Goal: Task Accomplishment & Management: Manage account settings

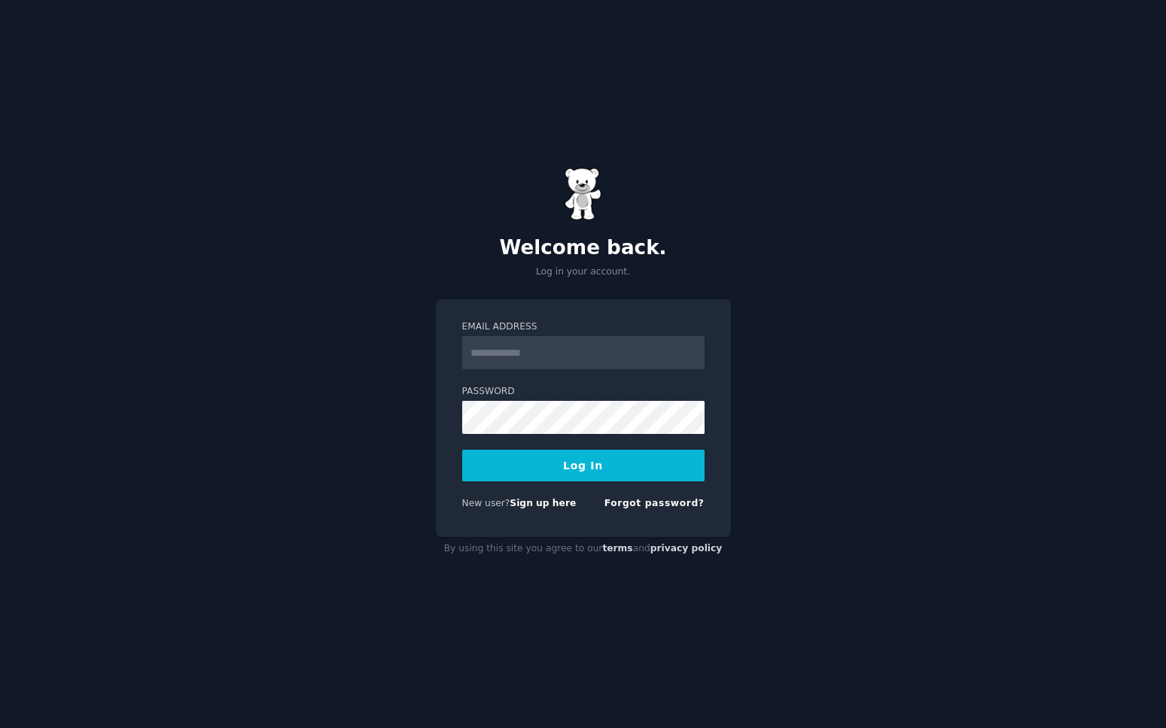
click at [531, 367] on input "Email Address" at bounding box center [583, 352] width 242 height 33
type input "**********"
click at [639, 513] on div "Forgot password?" at bounding box center [654, 506] width 100 height 19
click at [638, 507] on link "Forgot password?" at bounding box center [654, 503] width 100 height 11
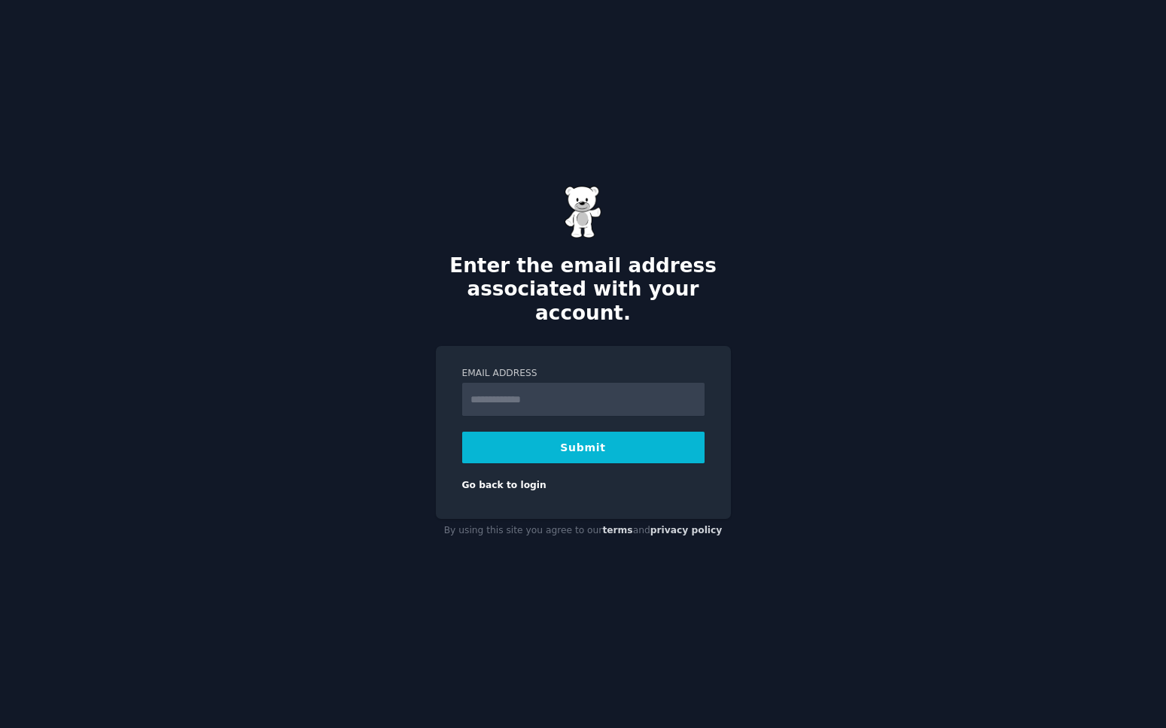
click at [511, 385] on input "Email Address" at bounding box center [583, 399] width 242 height 33
type input "**********"
click at [603, 432] on button "Submit" at bounding box center [583, 448] width 242 height 32
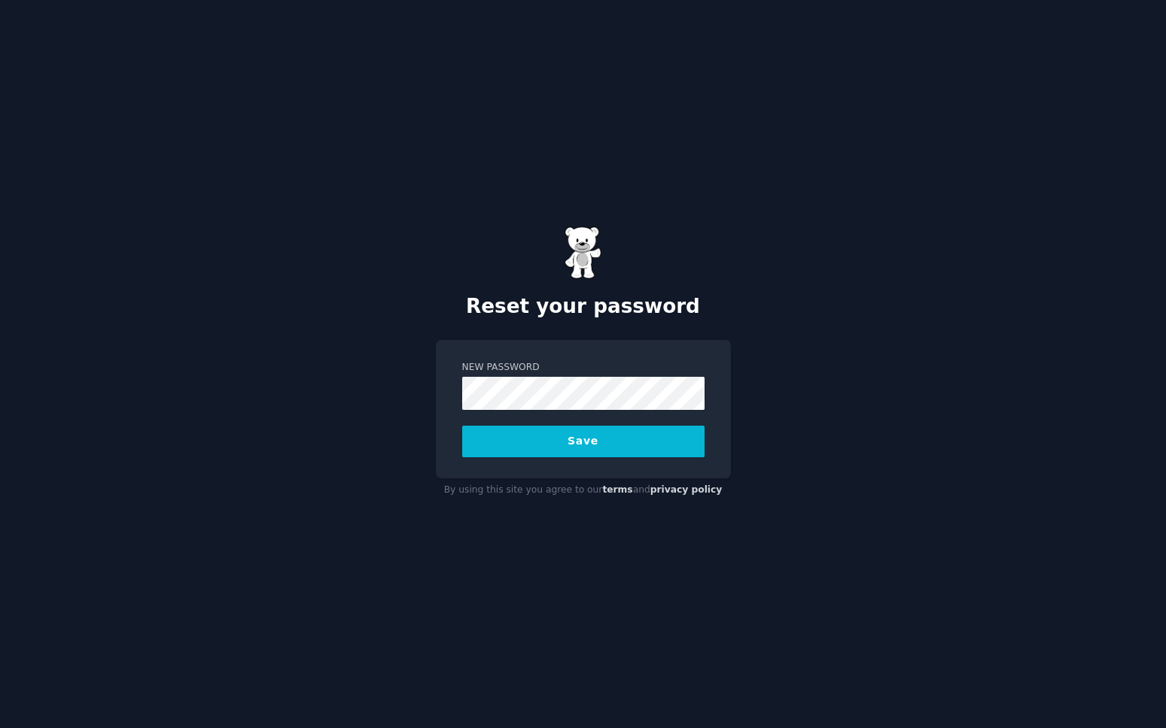
click at [594, 455] on button "Save" at bounding box center [583, 442] width 242 height 32
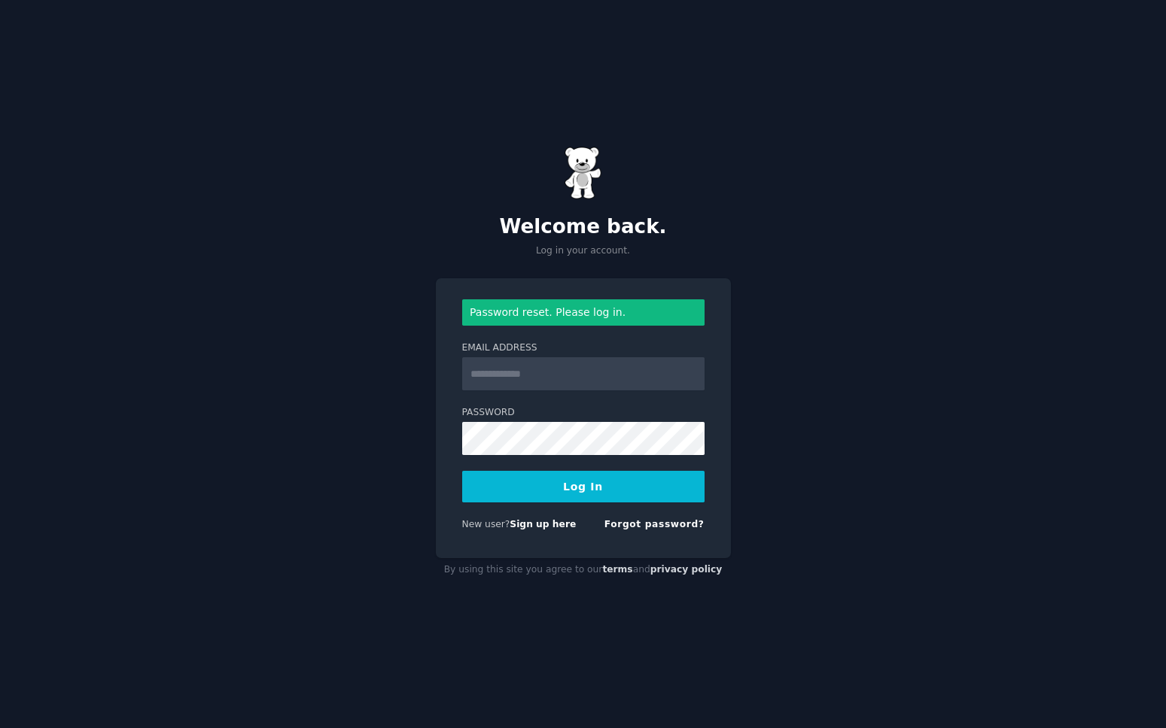
click at [543, 384] on input "Email Address" at bounding box center [583, 373] width 242 height 33
click at [500, 372] on input "Email Address" at bounding box center [583, 373] width 242 height 33
type input "**********"
click at [541, 495] on button "Log In" at bounding box center [583, 487] width 242 height 32
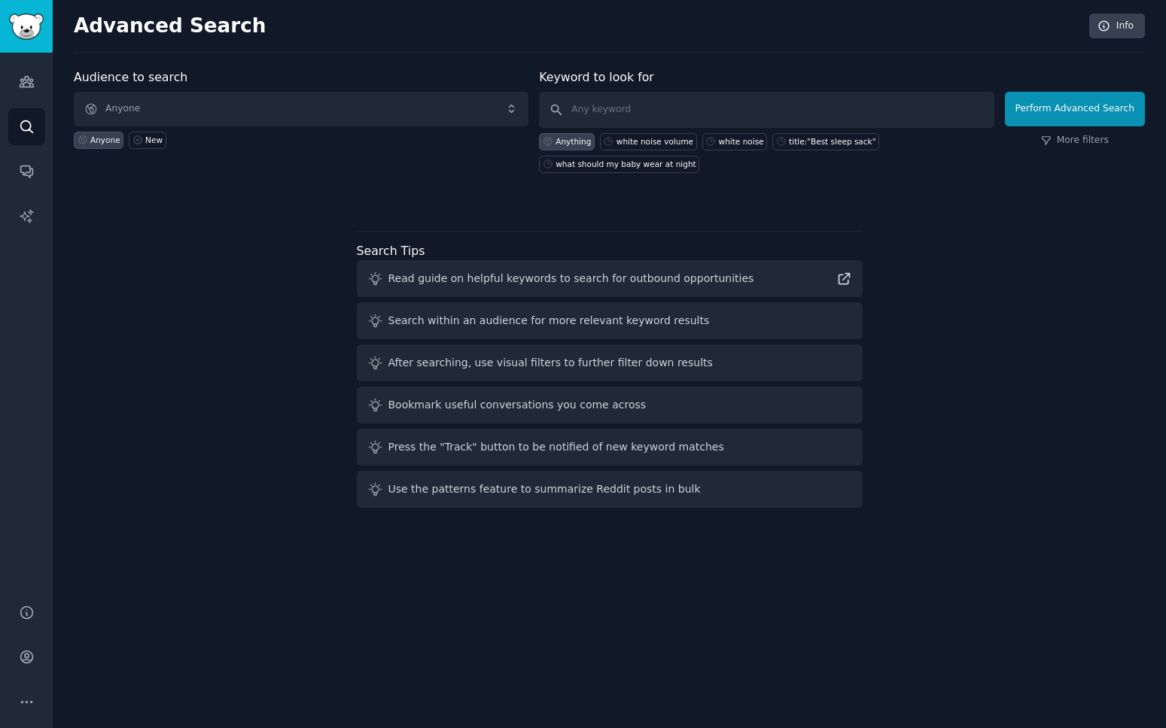
click at [48, 86] on div "Audiences Search Conversations AI Reports" at bounding box center [26, 319] width 53 height 533
click at [26, 85] on icon "Sidebar" at bounding box center [27, 82] width 16 height 16
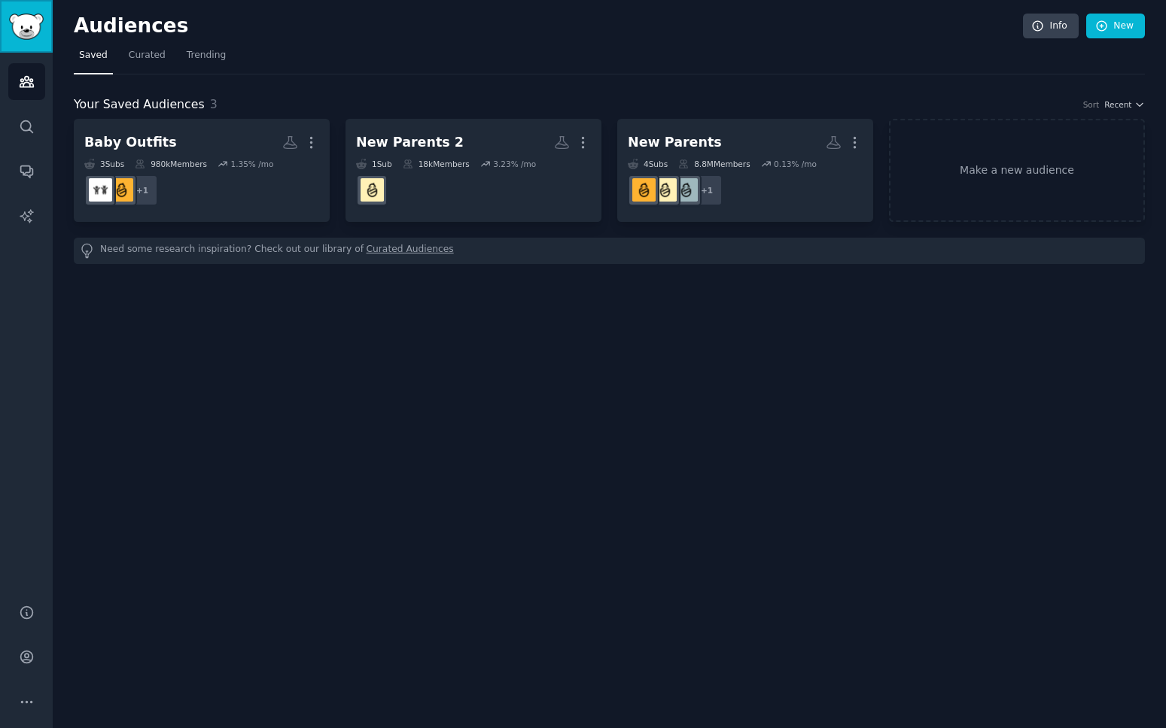
click at [32, 38] on img "Sidebar" at bounding box center [26, 27] width 35 height 26
click at [144, 33] on h2 "Audiences" at bounding box center [548, 26] width 949 height 24
click at [32, 116] on link "Search" at bounding box center [26, 126] width 37 height 37
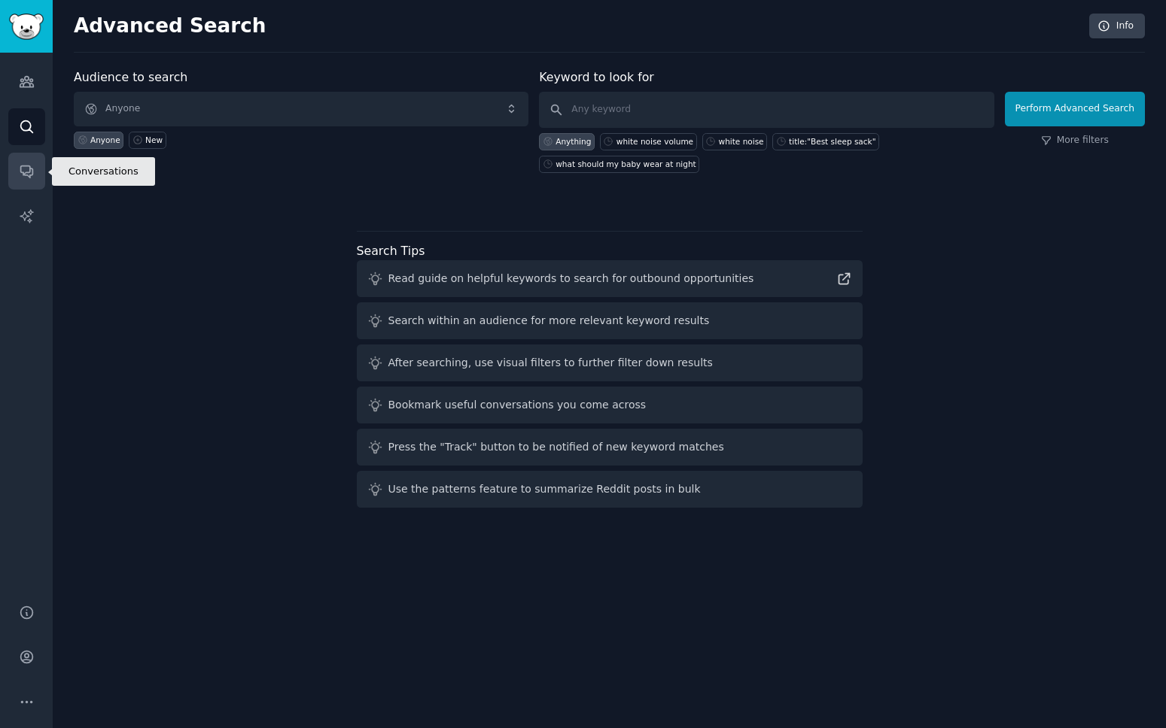
click at [32, 178] on icon "Sidebar" at bounding box center [27, 171] width 16 height 16
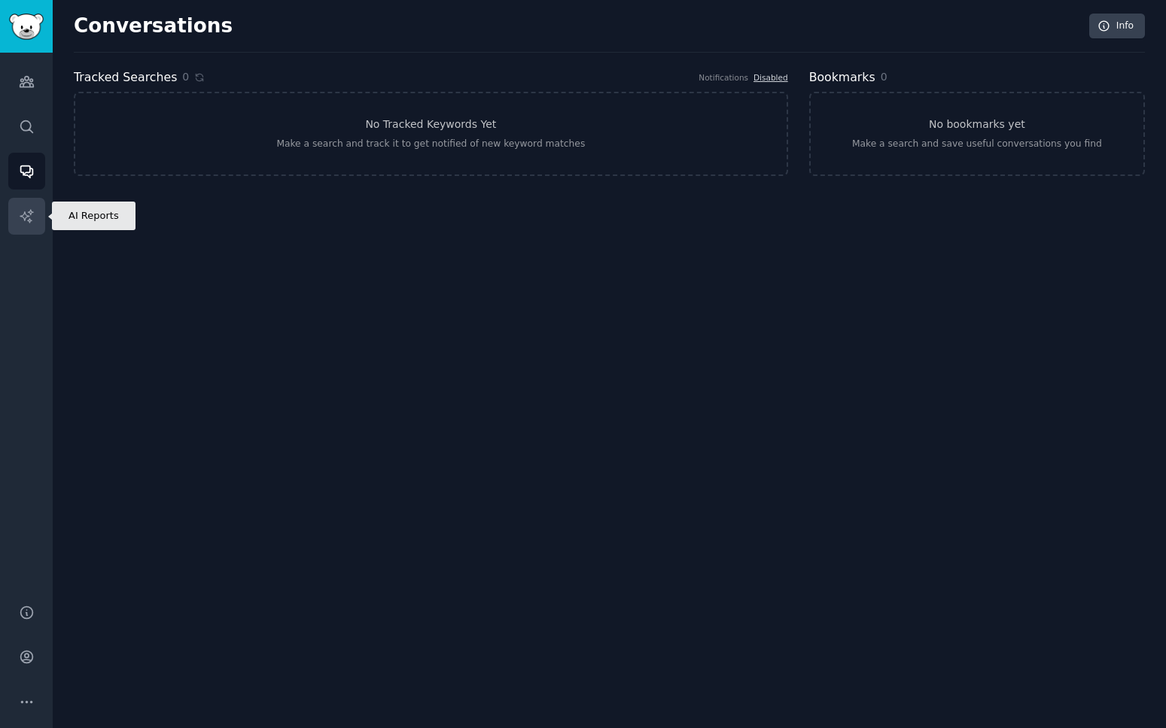
click at [30, 209] on icon "Sidebar" at bounding box center [26, 215] width 13 height 13
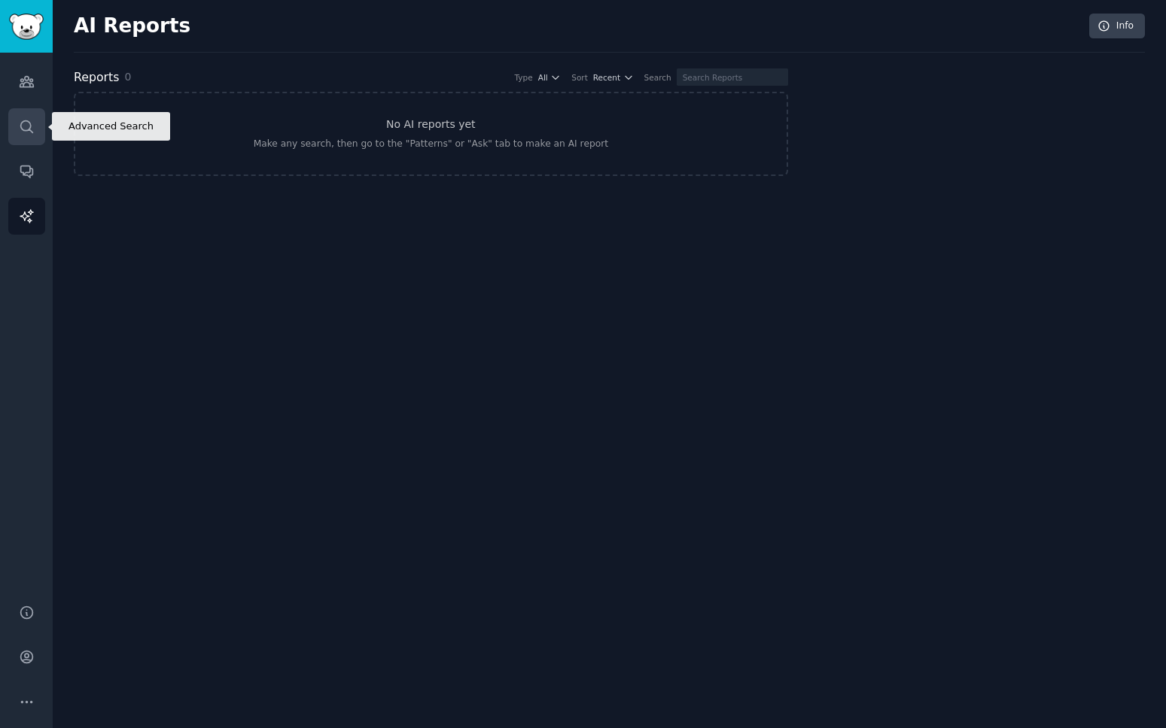
click at [27, 129] on icon "Sidebar" at bounding box center [26, 126] width 12 height 12
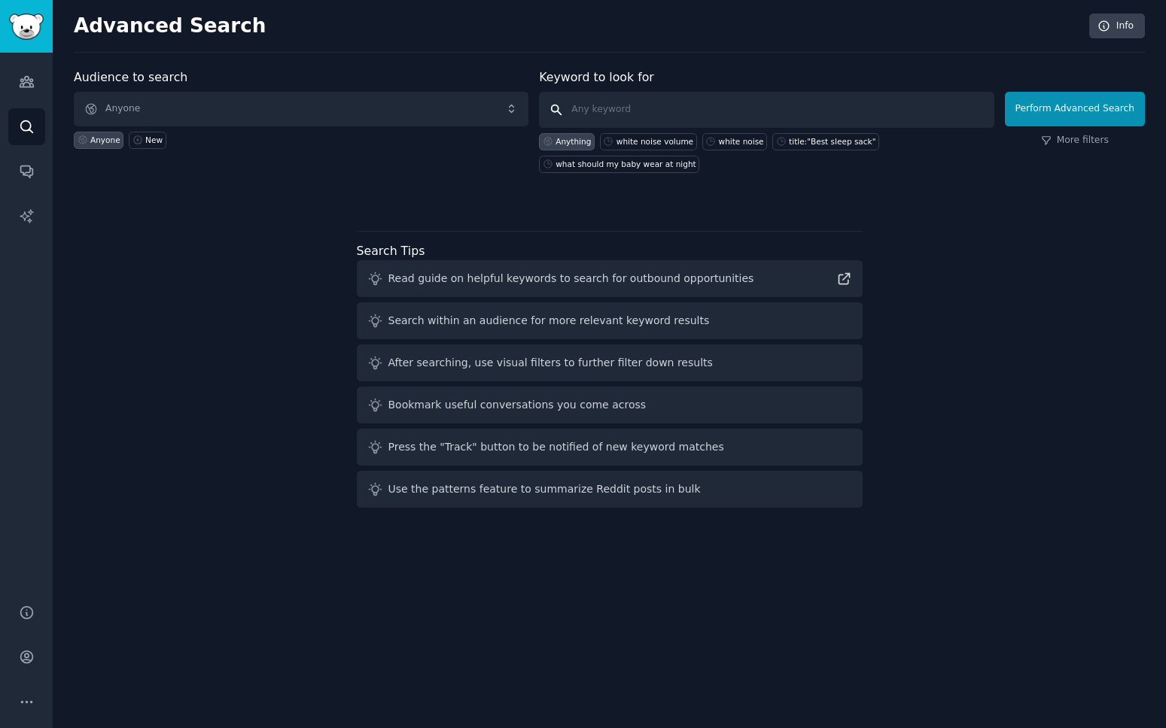
click at [590, 108] on input "text" at bounding box center [766, 110] width 454 height 36
type input "inner beauty glow up"
click at [1129, 114] on button "Perform Advanced Search" at bounding box center [1075, 109] width 140 height 35
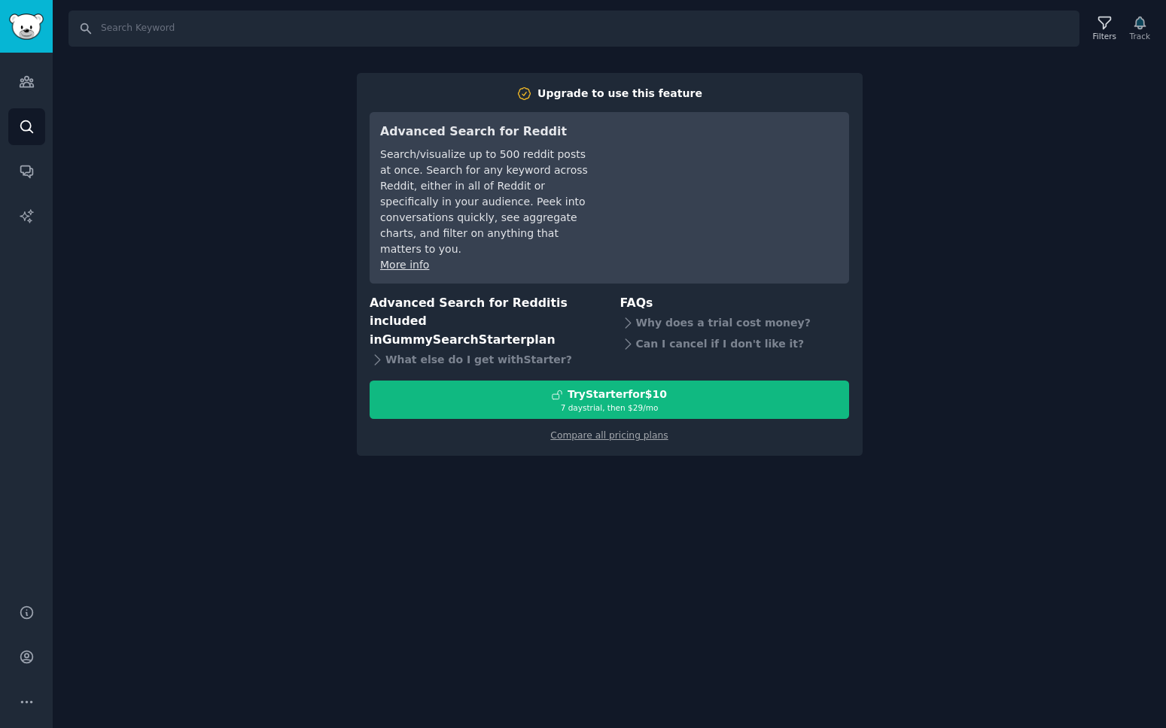
click at [1030, 403] on div "Search Filters Track Upgrade to use this feature Advanced Search for Reddit Sea…" at bounding box center [609, 364] width 1113 height 728
drag, startPoint x: 959, startPoint y: 139, endPoint x: 806, endPoint y: 281, distance: 208.2
click at [959, 139] on div "Search Filters Track Upgrade to use this feature Advanced Search for Reddit Sea…" at bounding box center [609, 364] width 1113 height 728
click at [23, 87] on icon "Sidebar" at bounding box center [27, 82] width 14 height 11
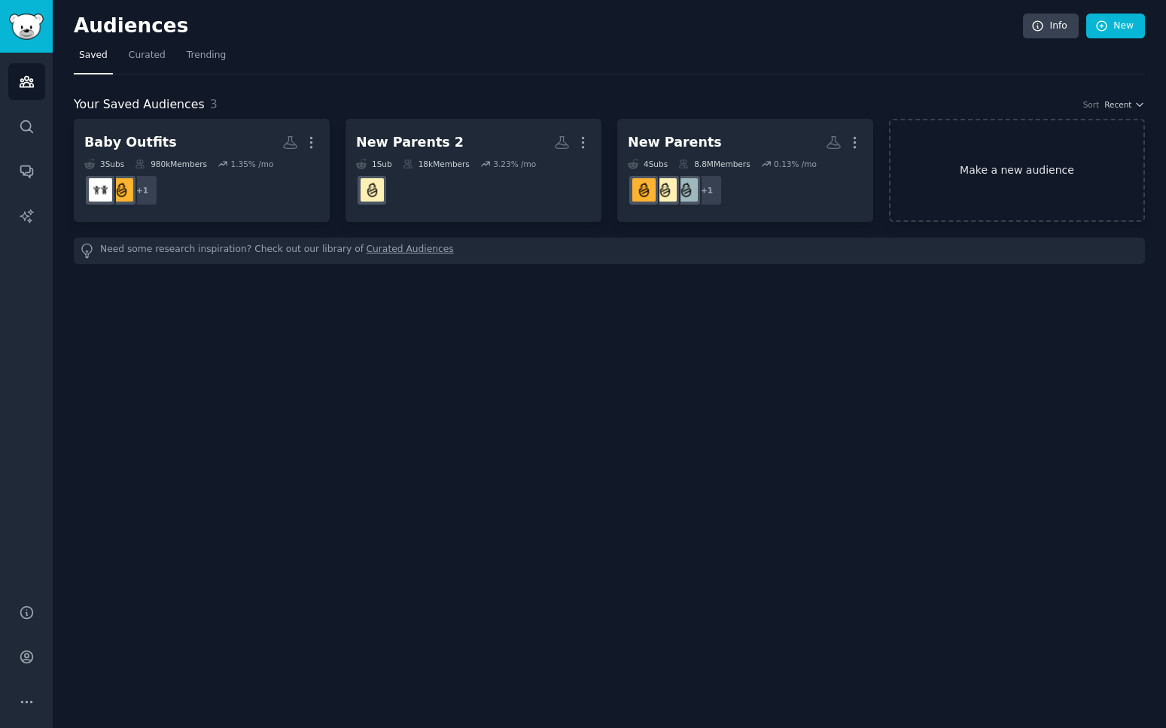
click at [1016, 148] on link "Make a new audience" at bounding box center [1017, 170] width 256 height 103
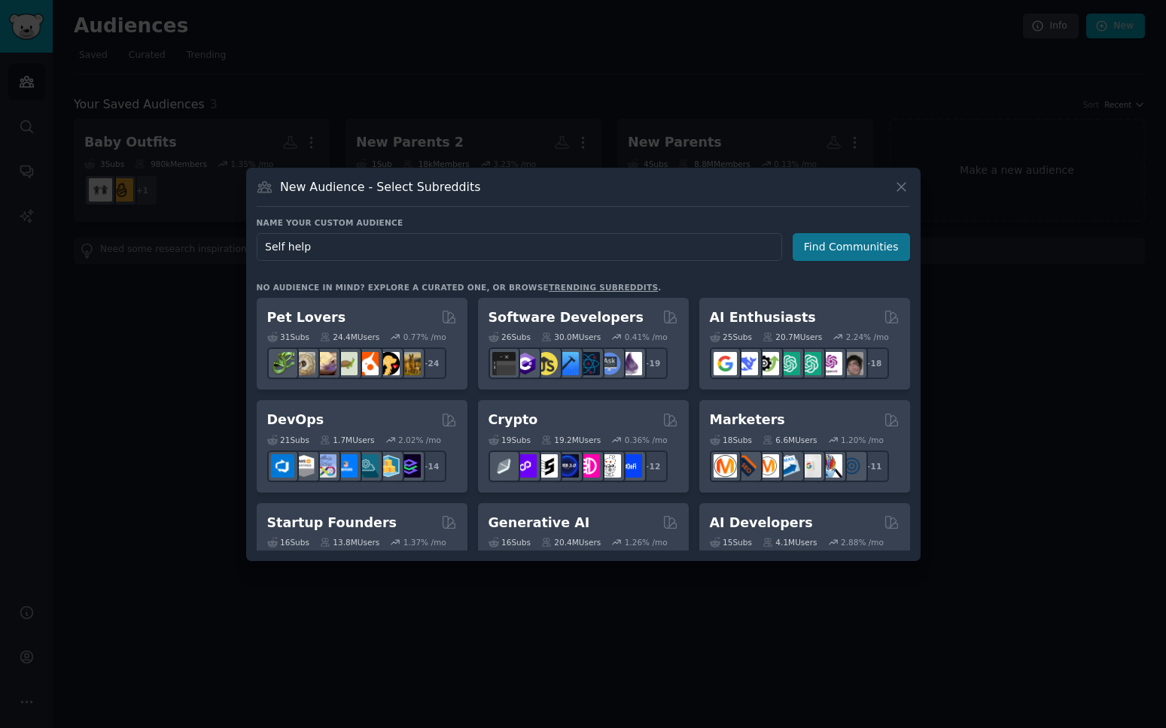
type input "Self help"
click at [827, 245] on button "Find Communities" at bounding box center [850, 247] width 117 height 28
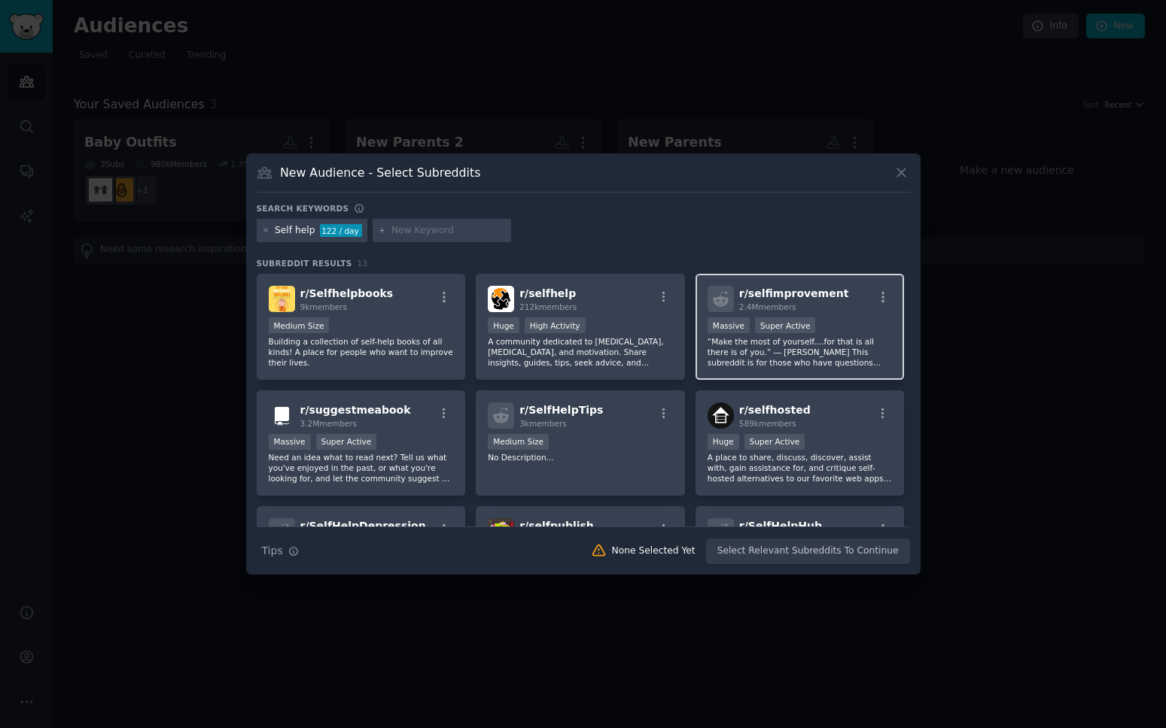
click at [858, 366] on p "“Make the most of yourself....for that is all there is of you.” ― Ralph Waldo E…" at bounding box center [799, 352] width 185 height 32
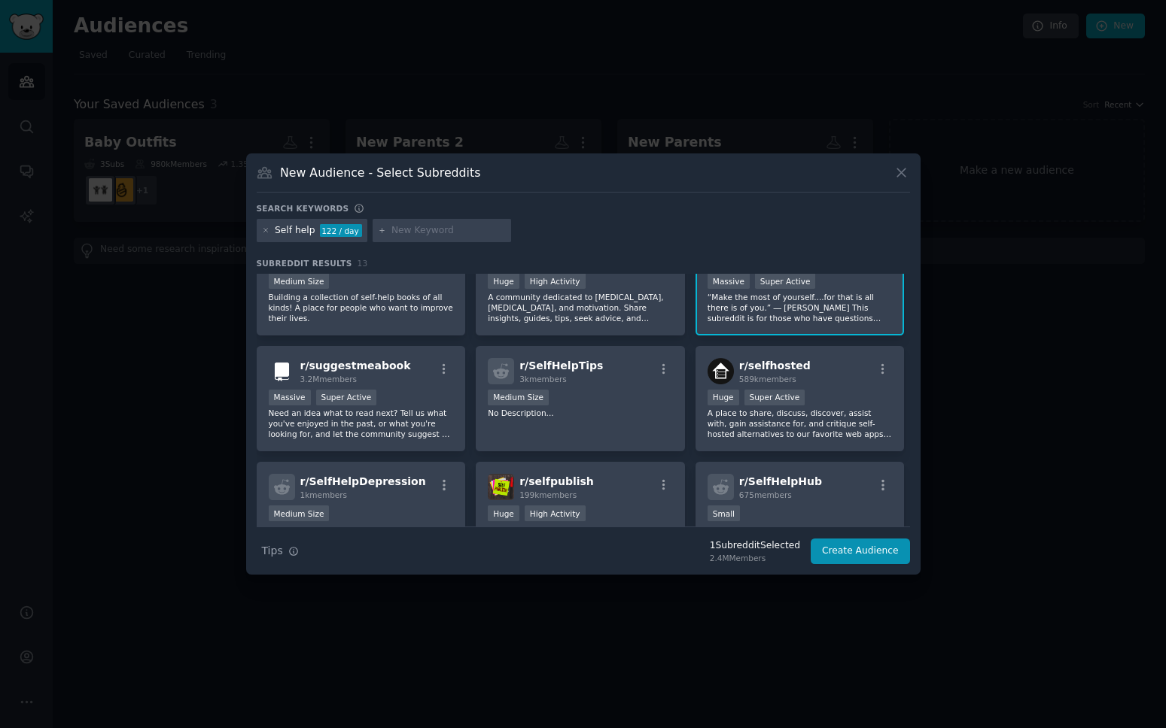
scroll to position [286, 0]
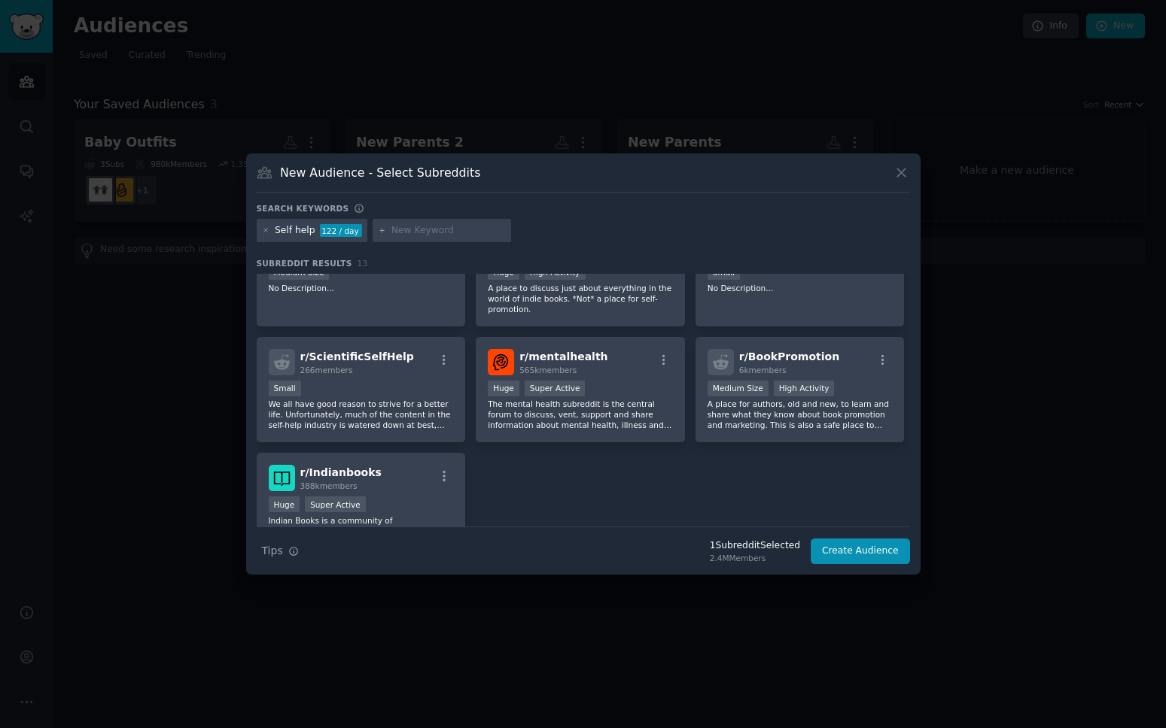
click at [397, 233] on input "text" at bounding box center [448, 231] width 114 height 14
type input "glow"
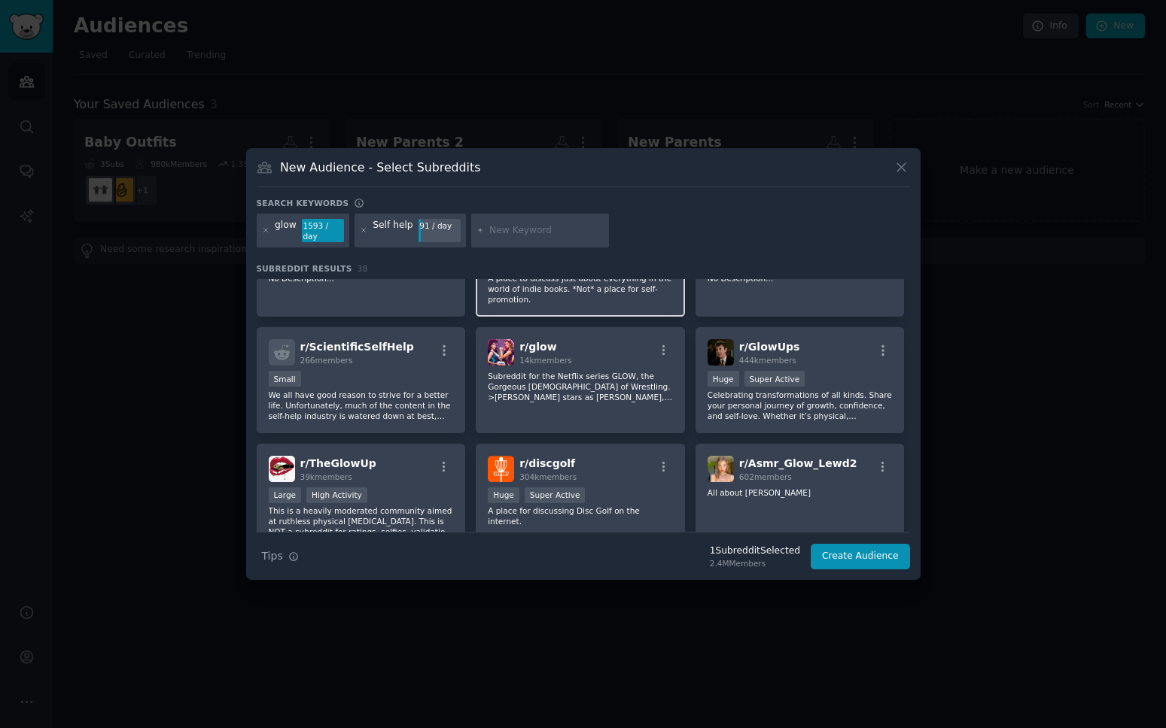
scroll to position [448, 0]
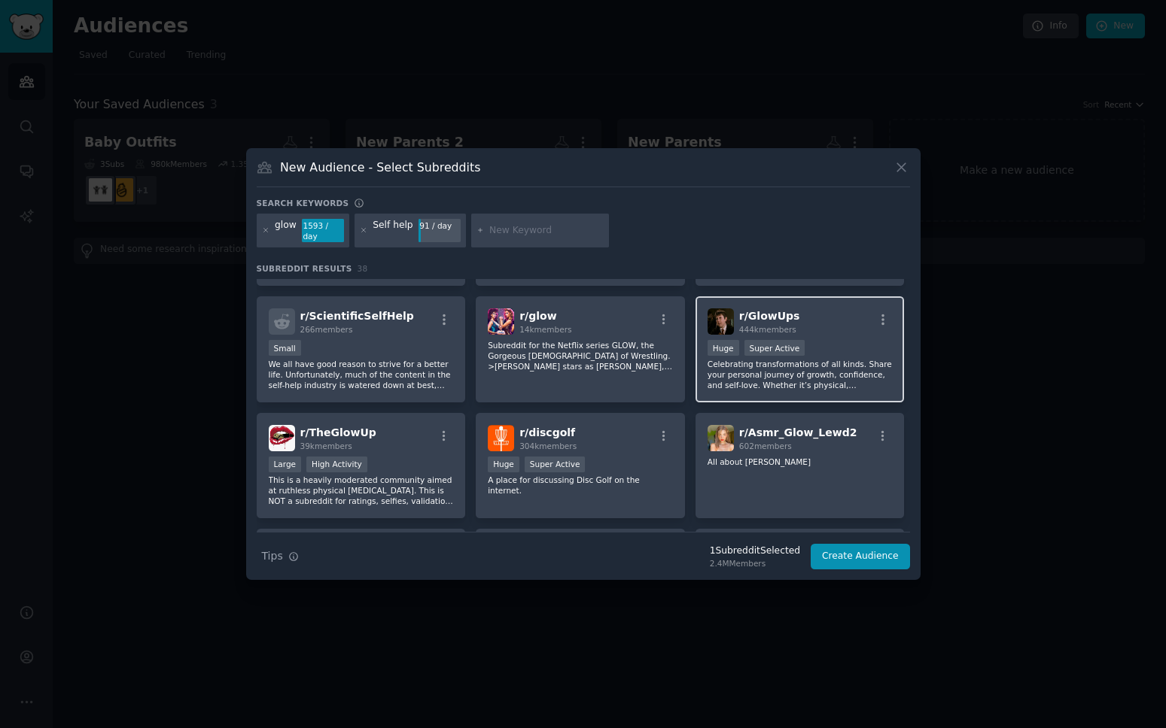
click at [765, 360] on p "Celebrating transformations of all kinds. Share your personal journey of growth…" at bounding box center [799, 375] width 185 height 32
click at [846, 551] on button "Create Audience" at bounding box center [859, 557] width 99 height 26
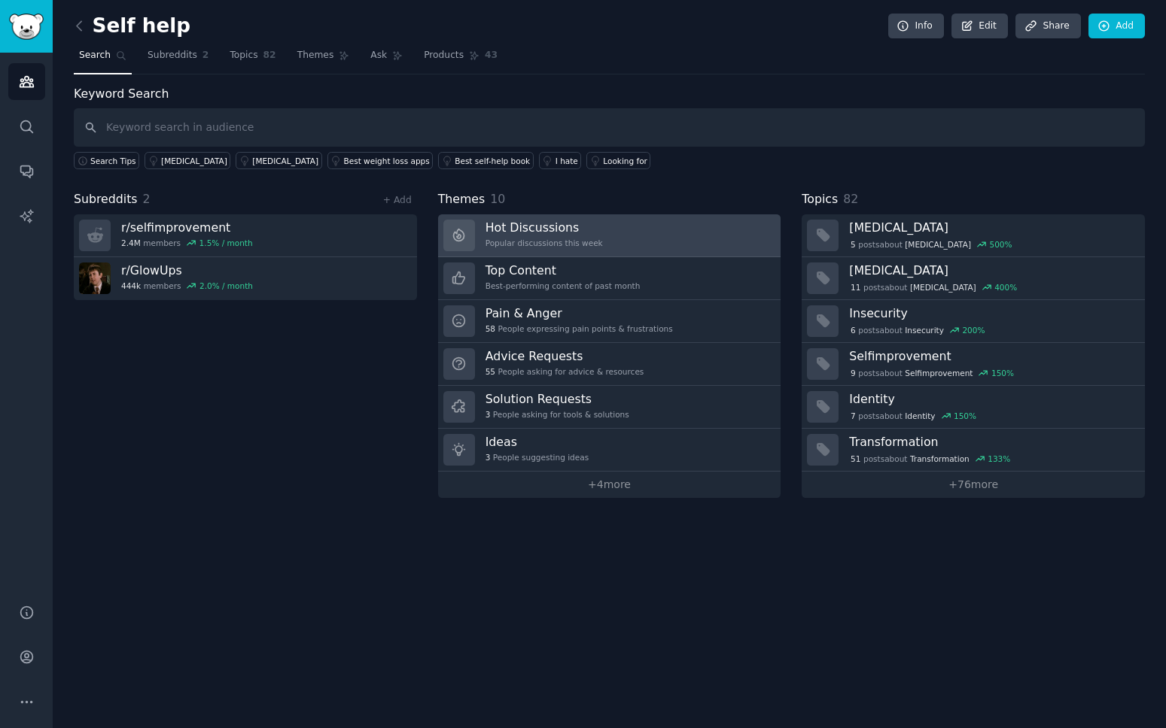
click at [520, 225] on h3 "Hot Discussions" at bounding box center [543, 228] width 117 height 16
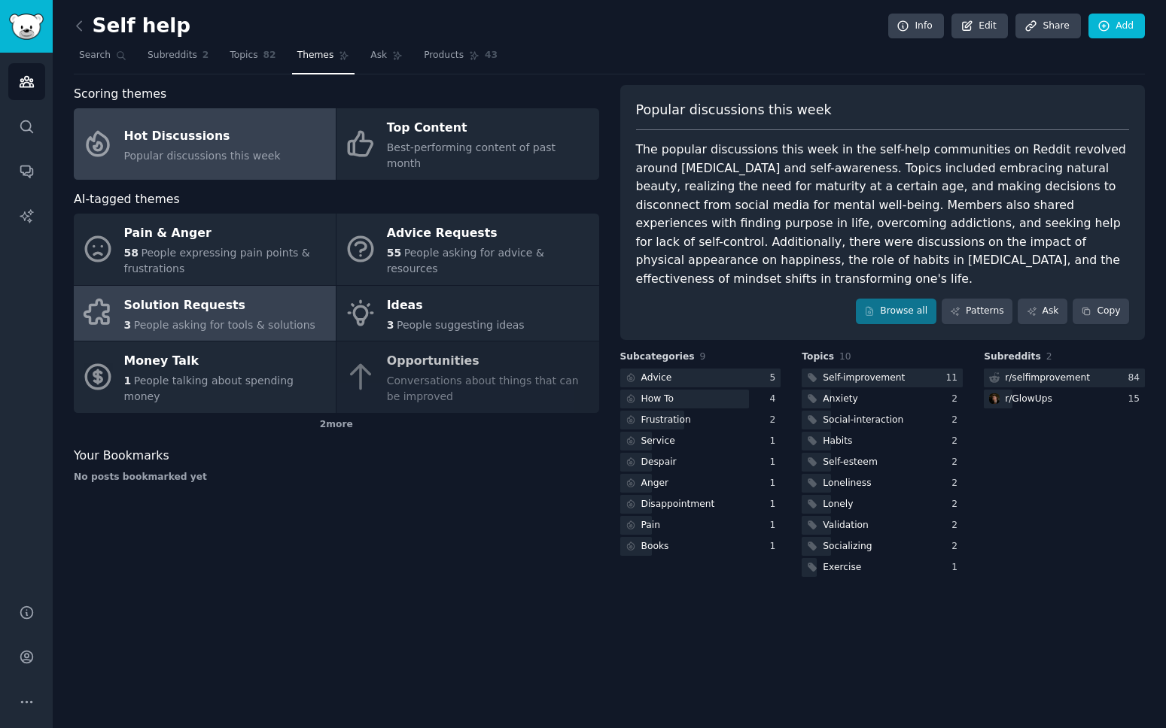
click at [196, 319] on span "People asking for tools & solutions" at bounding box center [224, 325] width 181 height 12
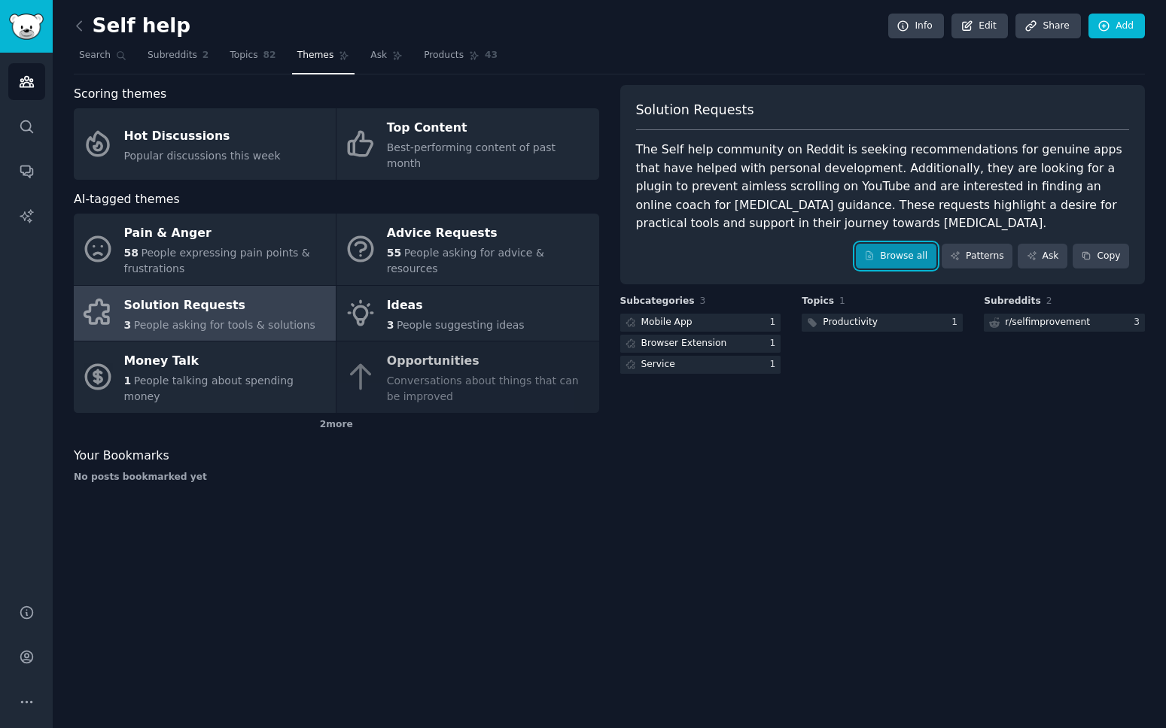
click at [895, 258] on link "Browse all" at bounding box center [896, 257] width 81 height 26
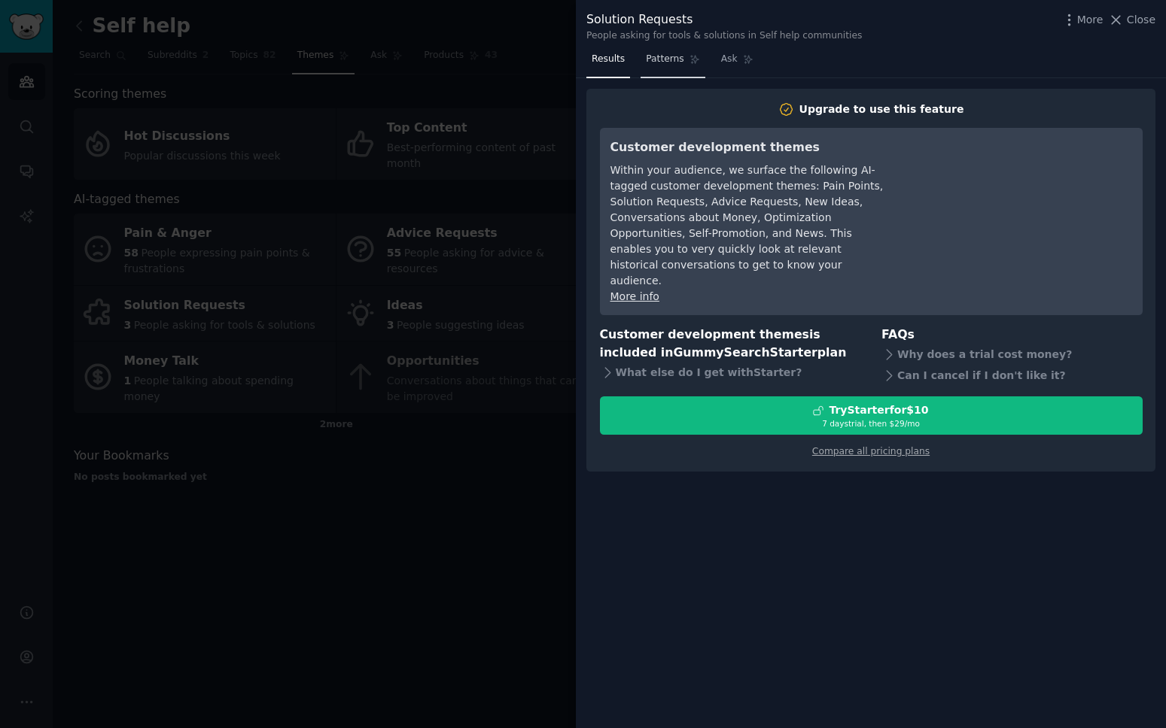
click at [664, 63] on span "Patterns" at bounding box center [665, 60] width 38 height 14
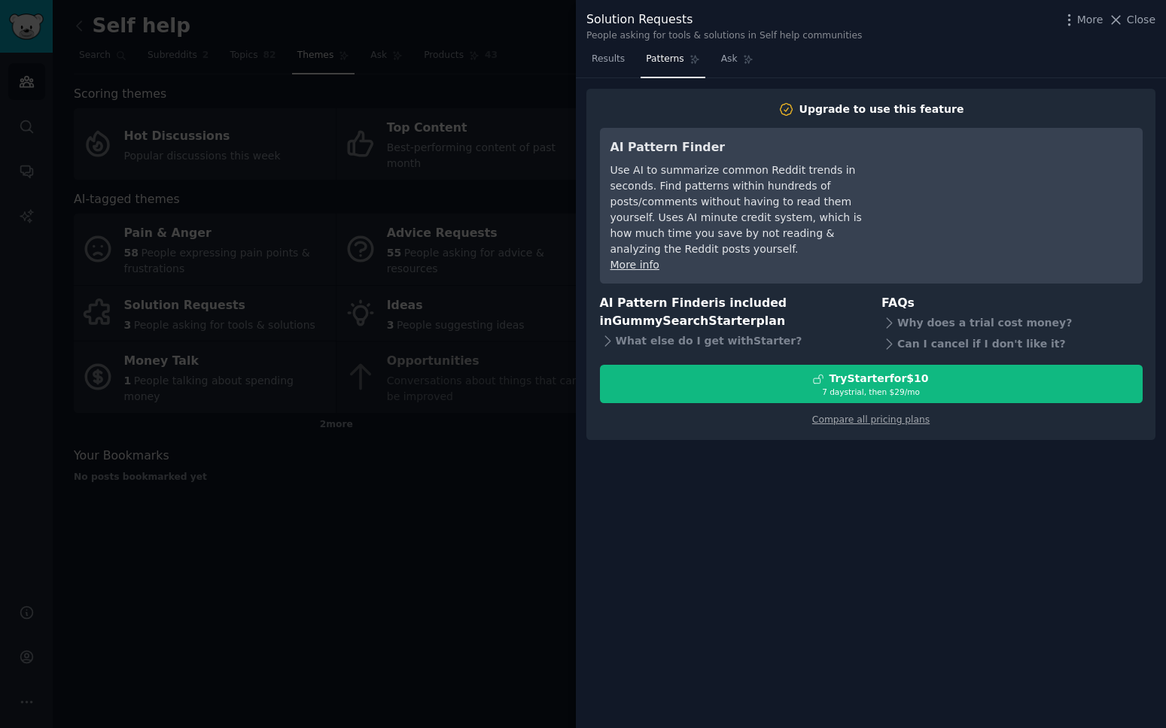
drag, startPoint x: 757, startPoint y: 64, endPoint x: 859, endPoint y: 56, distance: 102.6
click at [758, 64] on div "Results Patterns Ask" at bounding box center [871, 62] width 590 height 31
click at [1147, 24] on span "Close" at bounding box center [1140, 20] width 29 height 16
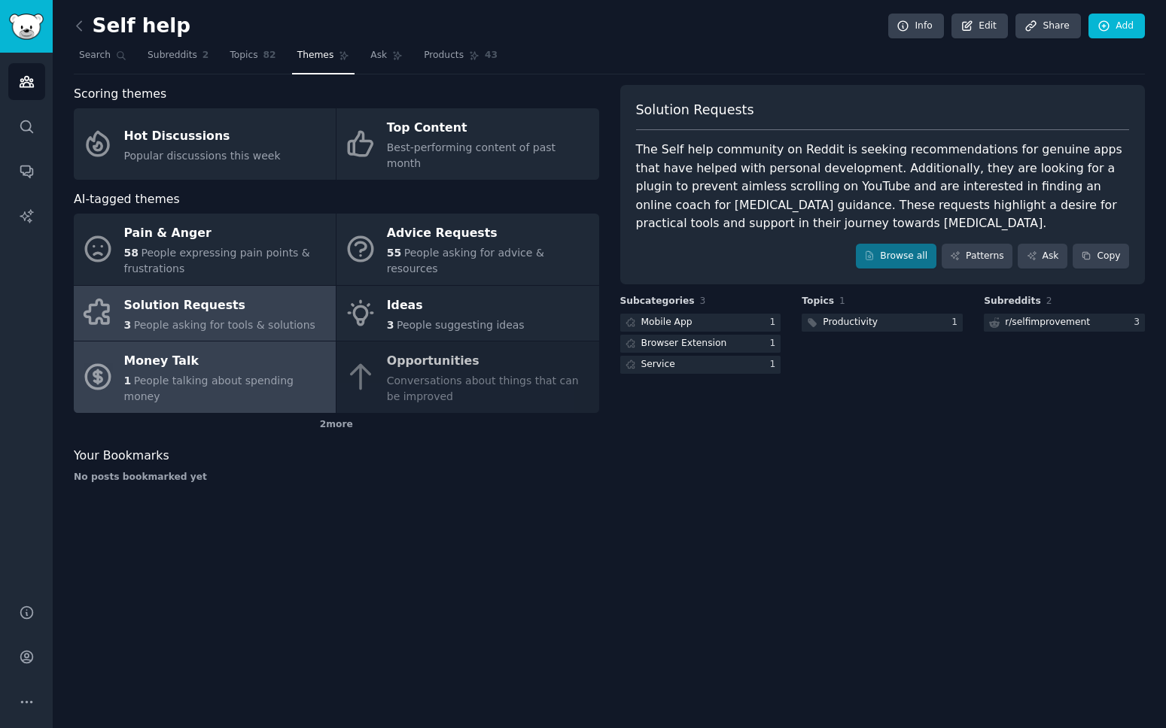
click at [270, 378] on span "People talking about spending money" at bounding box center [208, 389] width 169 height 28
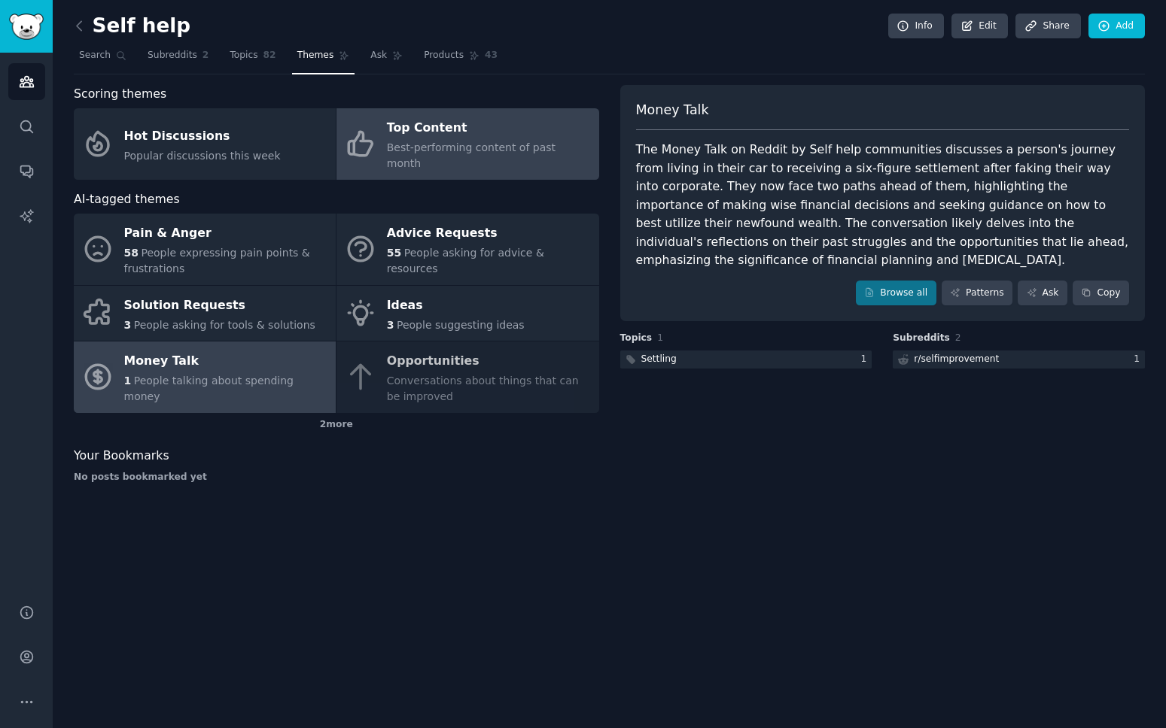
click at [421, 157] on link "Top Content Best-performing content of past month" at bounding box center [467, 143] width 262 height 71
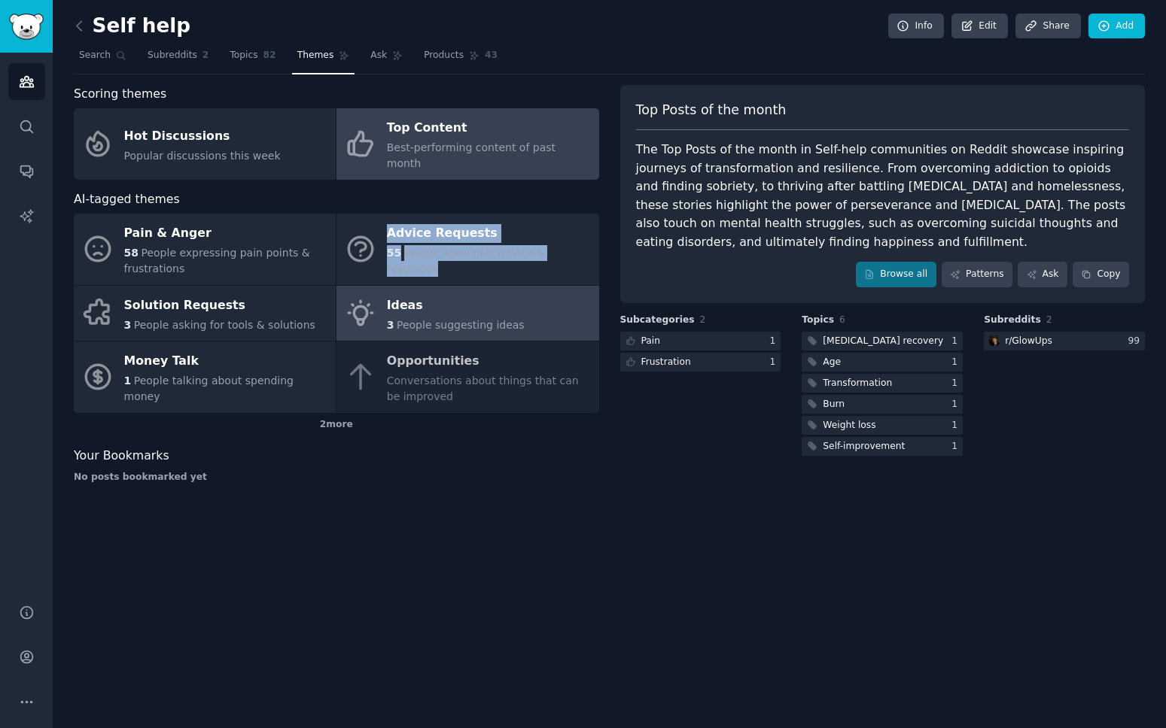
click at [444, 319] on span "People suggesting ideas" at bounding box center [461, 325] width 128 height 12
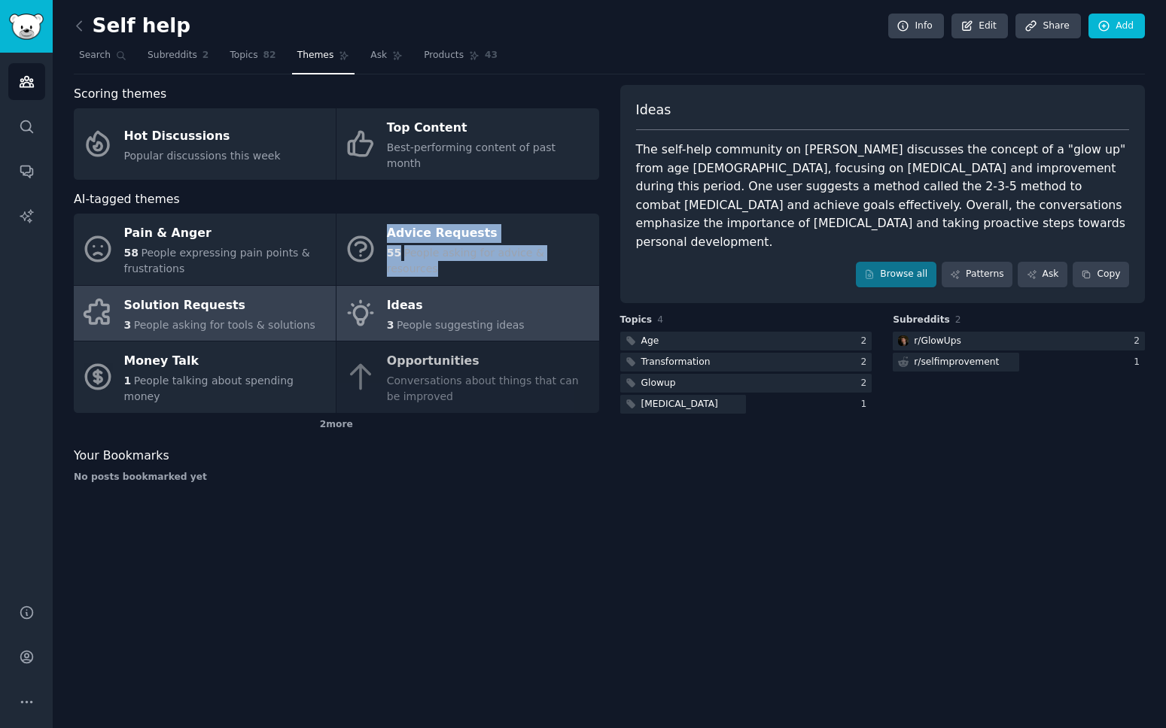
click at [272, 319] on span "People asking for tools & solutions" at bounding box center [224, 325] width 181 height 12
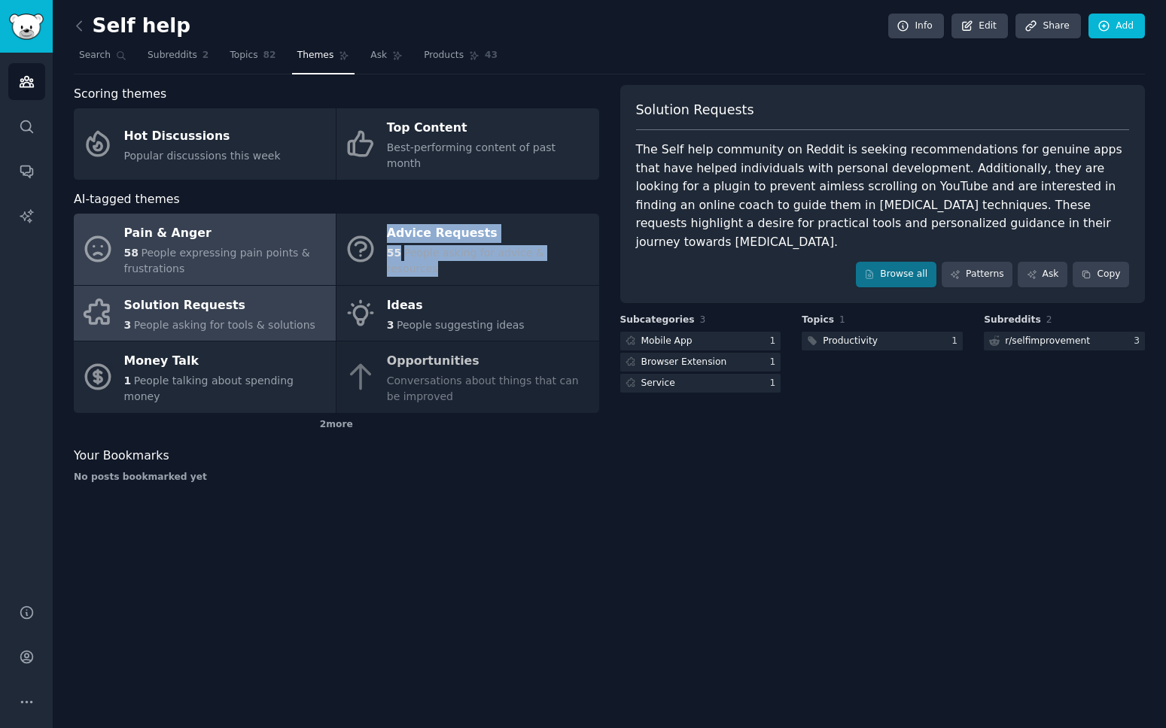
click at [212, 222] on div "Pain & Anger" at bounding box center [226, 234] width 204 height 24
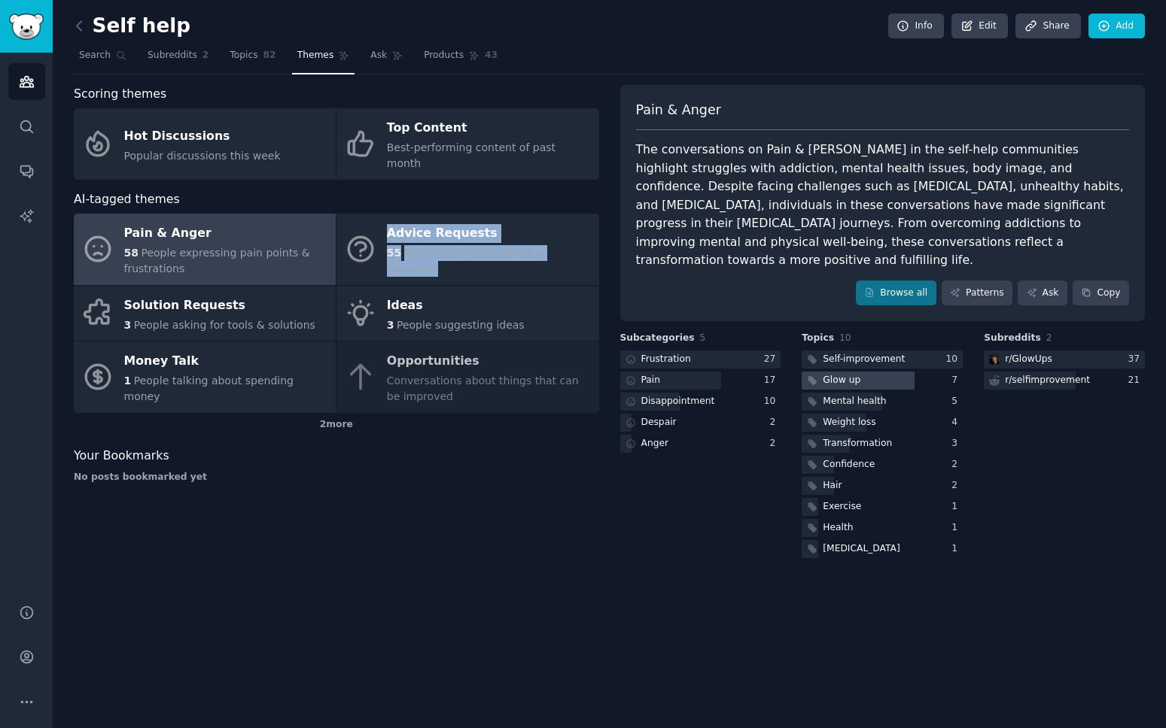
click at [826, 374] on div "Glow up" at bounding box center [841, 381] width 38 height 14
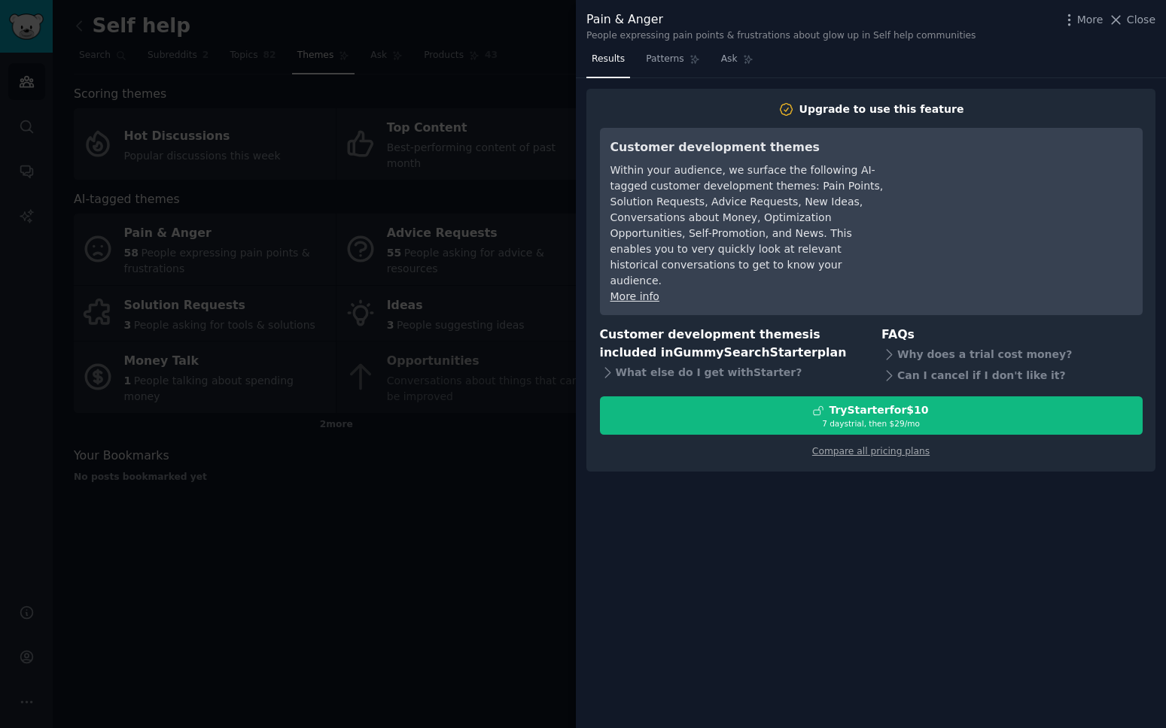
click at [1152, 27] on div "More Close" at bounding box center [1108, 20] width 94 height 19
click at [1146, 20] on span "Close" at bounding box center [1140, 20] width 29 height 16
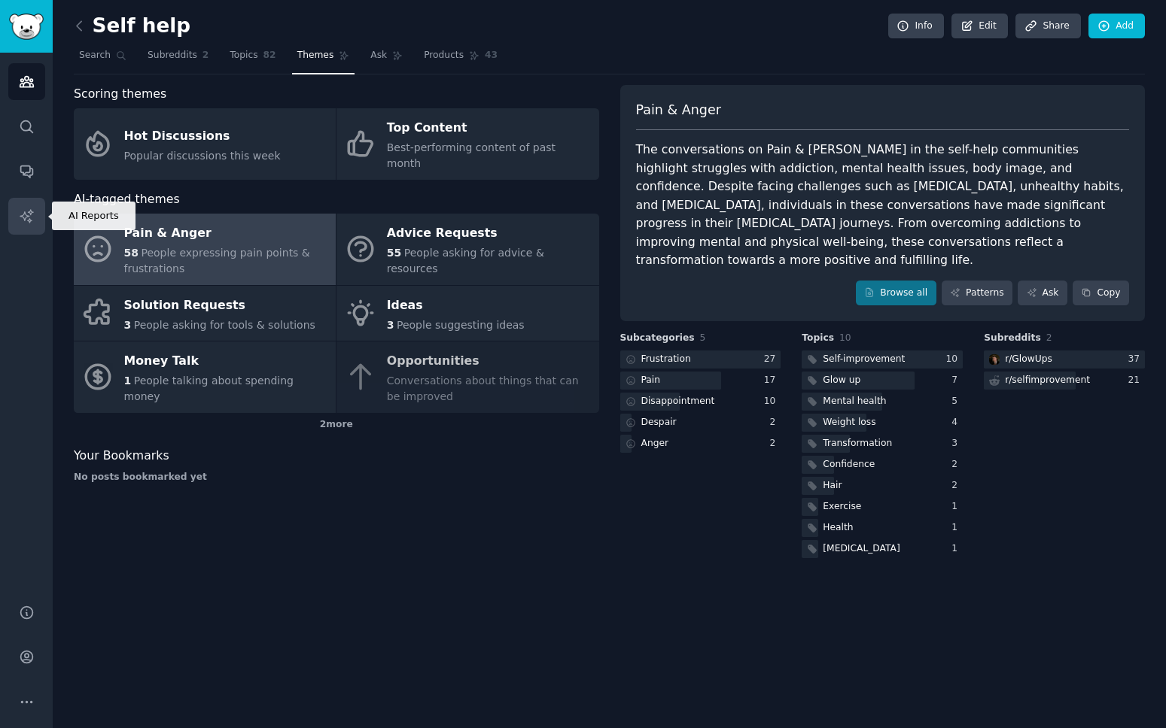
click at [25, 217] on icon "Sidebar" at bounding box center [26, 215] width 13 height 13
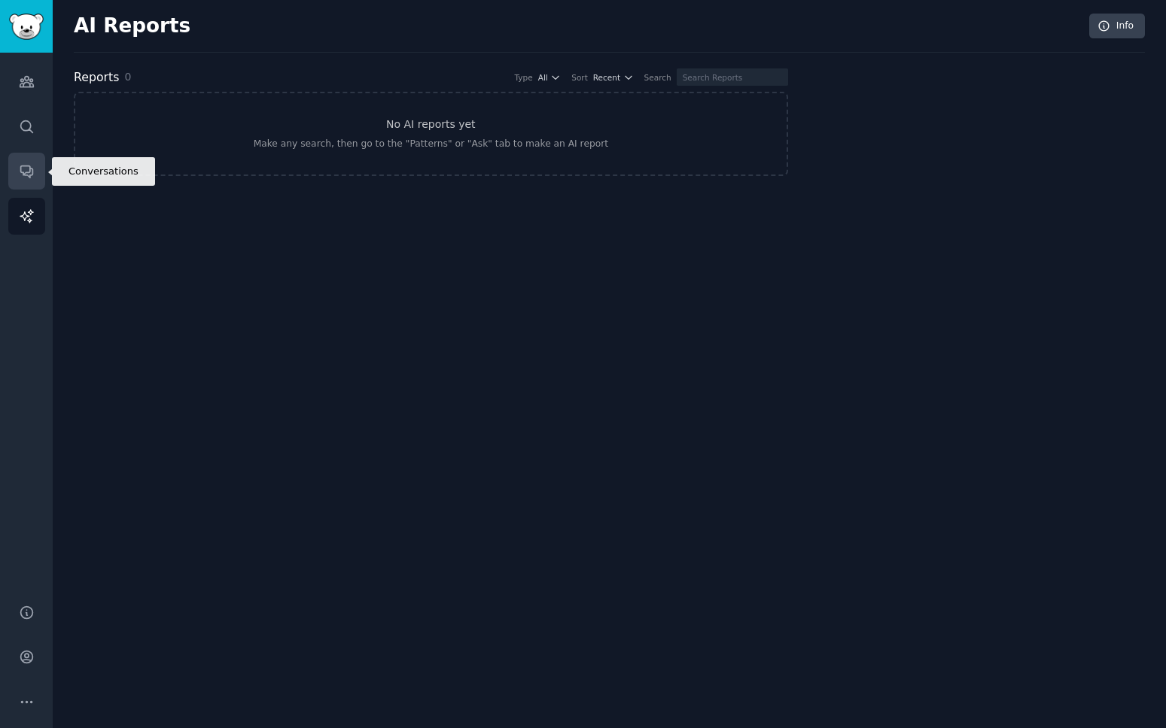
click at [20, 171] on icon "Sidebar" at bounding box center [26, 172] width 12 height 12
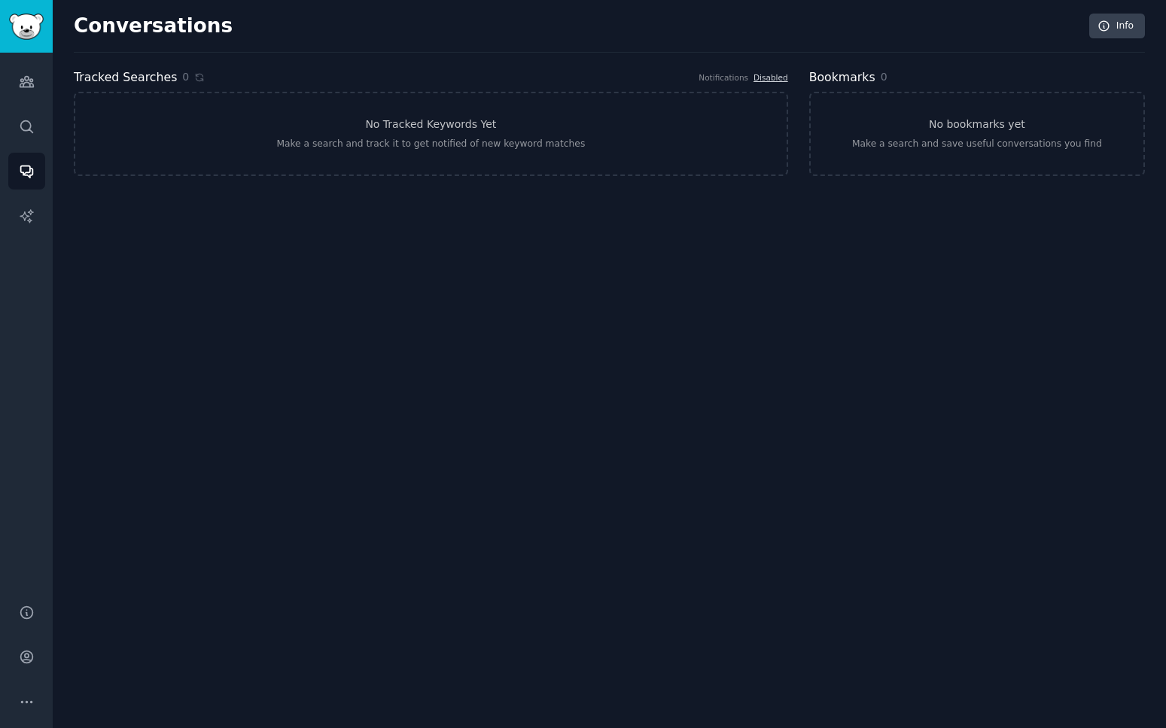
click at [23, 150] on div "Audiences Search Conversations AI Reports" at bounding box center [26, 319] width 53 height 533
